Goal: Task Accomplishment & Management: Use online tool/utility

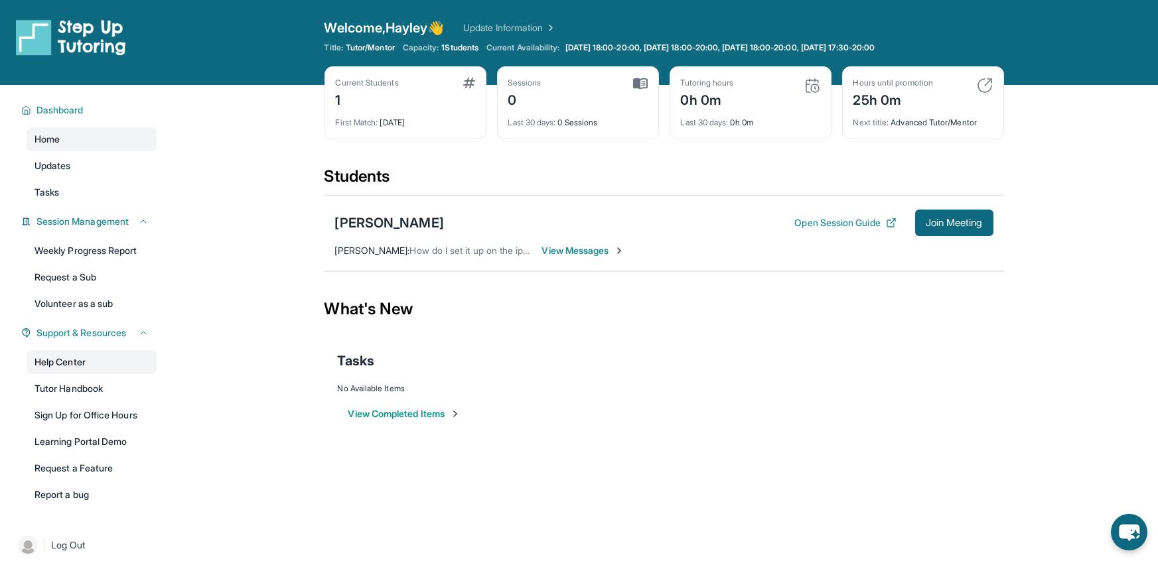
click at [60, 360] on link "Help Center" at bounding box center [92, 362] width 130 height 24
click at [364, 223] on div "[PERSON_NAME]" at bounding box center [389, 223] width 109 height 19
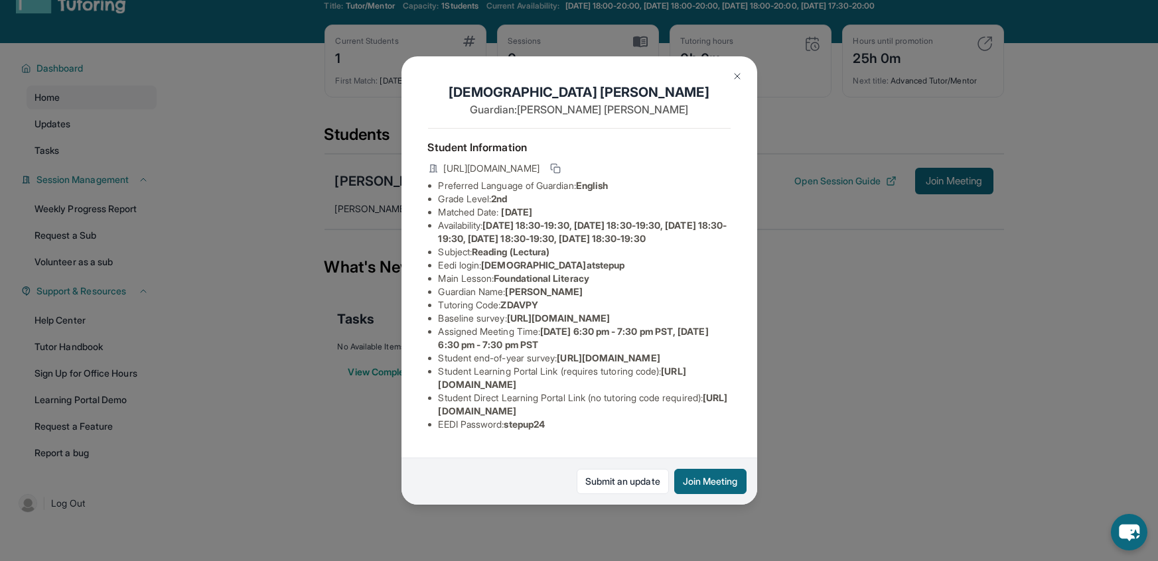
scroll to position [81, 1]
click at [704, 476] on button "Join Meeting" at bounding box center [710, 481] width 72 height 25
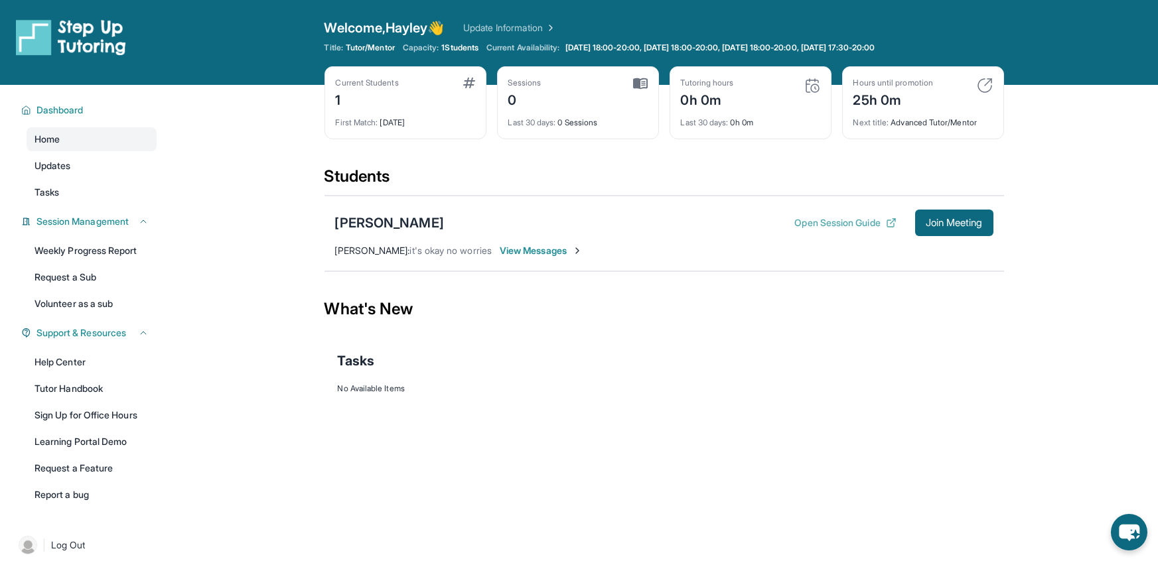
click at [821, 220] on button "Open Session Guide" at bounding box center [845, 222] width 102 height 13
